Goal: Navigation & Orientation: Understand site structure

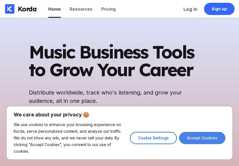
click at [198, 144] on button "Accept Cookies" at bounding box center [202, 138] width 46 height 12
checkbox input "true"
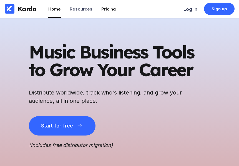
click at [109, 10] on div "Pricing" at bounding box center [108, 8] width 14 height 5
click at [81, 10] on div "Resources" at bounding box center [81, 8] width 23 height 5
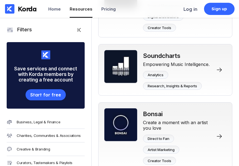
scroll to position [1721, 0]
